Goal: Feedback & Contribution: Leave review/rating

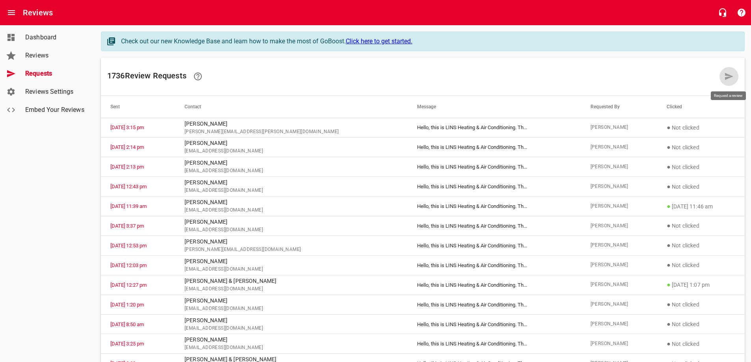
click at [729, 77] on icon at bounding box center [729, 76] width 8 height 7
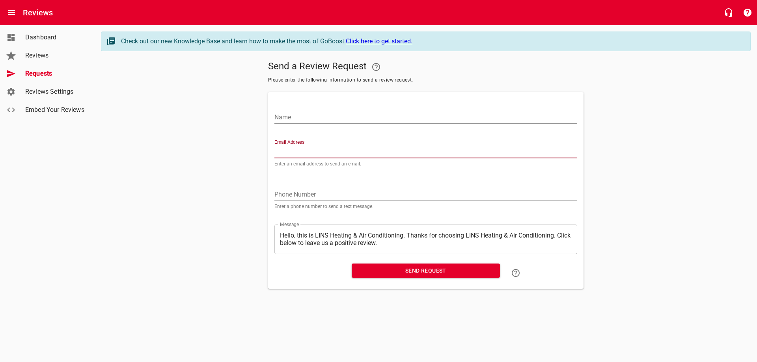
paste input "[EMAIL_ADDRESS][DOMAIN_NAME]"
type input "[EMAIL_ADDRESS][DOMAIN_NAME]"
click at [330, 118] on input "Name" at bounding box center [425, 117] width 303 height 13
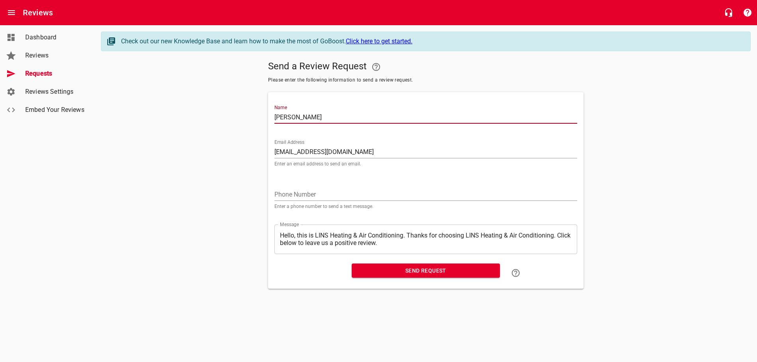
type input "[PERSON_NAME]"
click at [412, 271] on span "Send Request" at bounding box center [426, 271] width 136 height 10
